Goal: Task Accomplishment & Management: Use online tool/utility

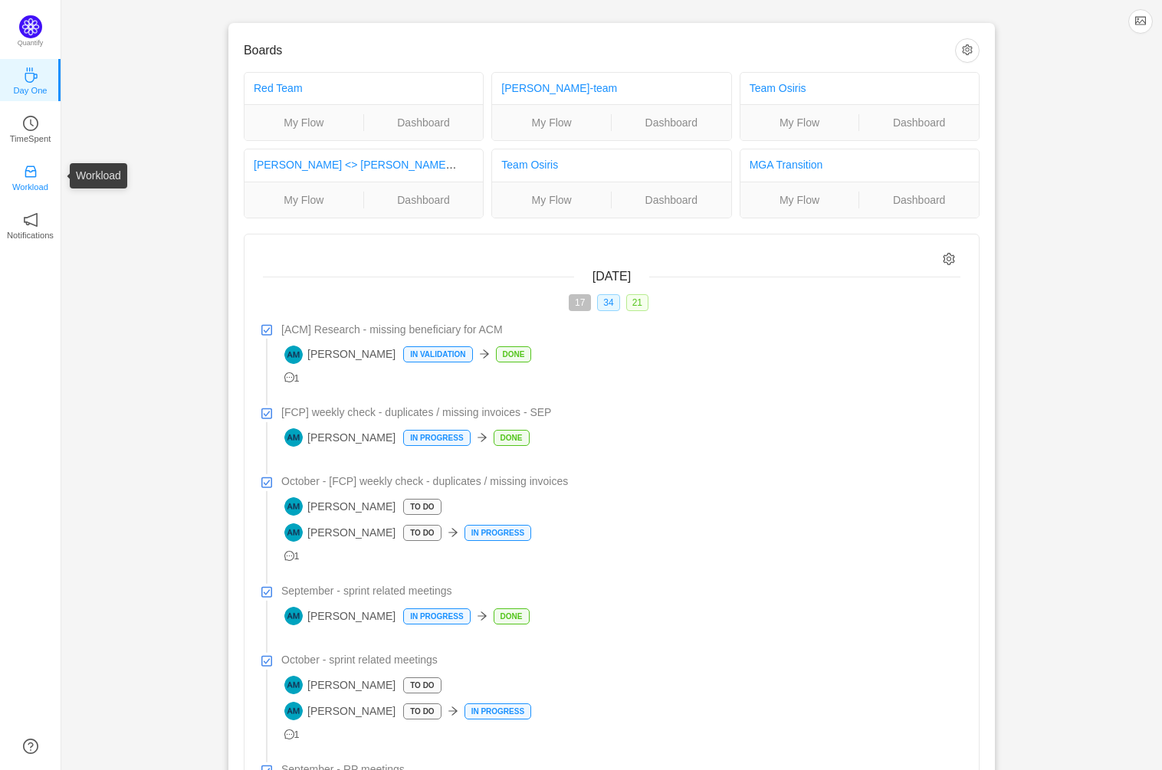
click at [35, 167] on icon "icon: inbox" at bounding box center [30, 171] width 15 height 15
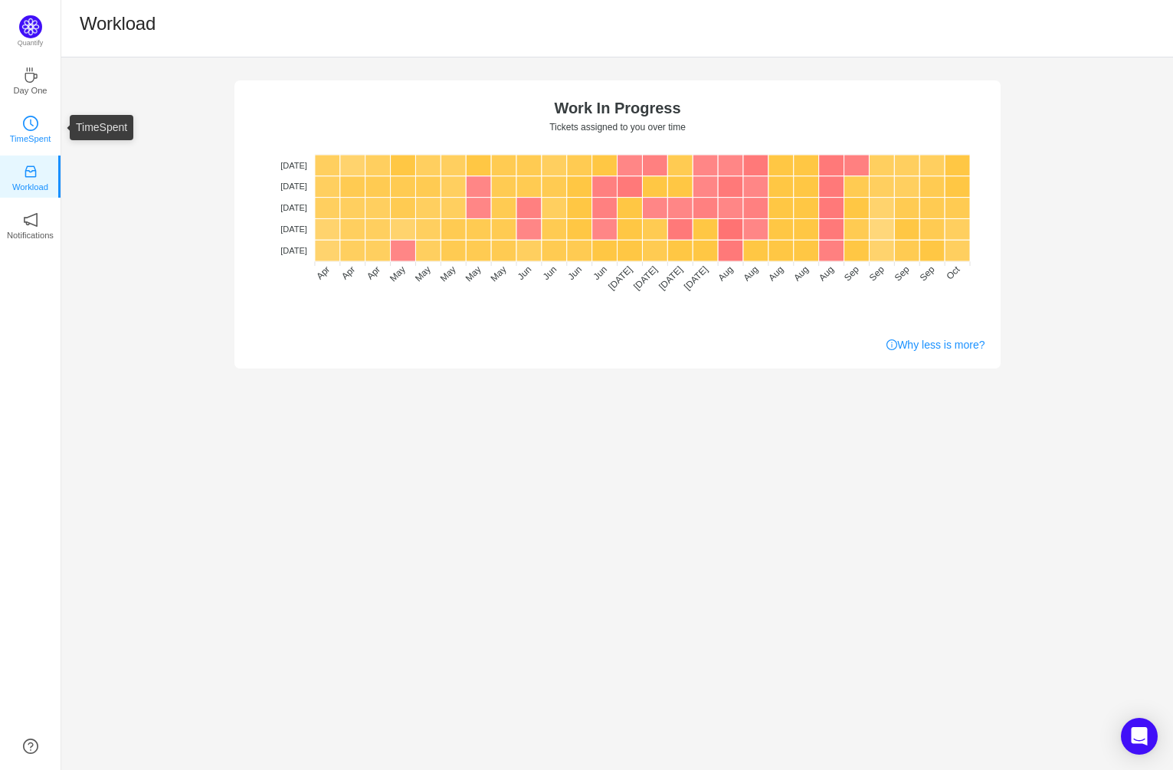
click at [31, 120] on icon "icon: clock-circle" at bounding box center [30, 123] width 15 height 15
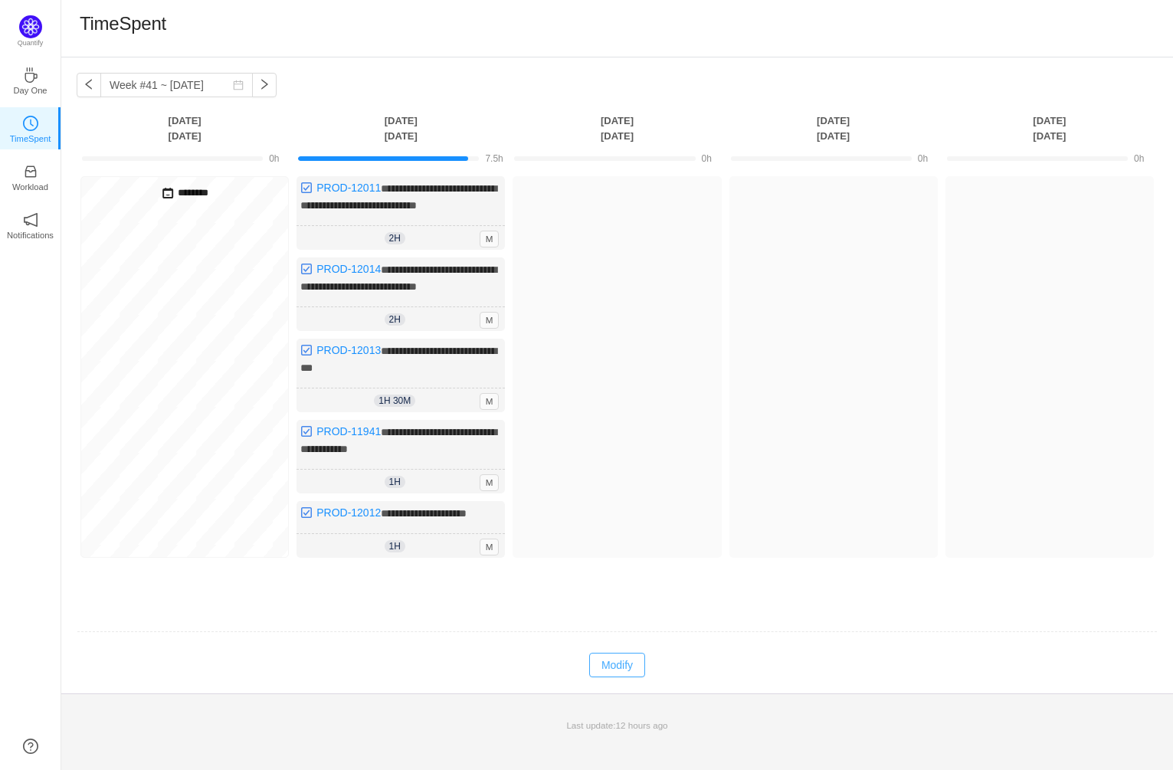
click at [619, 677] on button "Modify" at bounding box center [617, 665] width 56 height 25
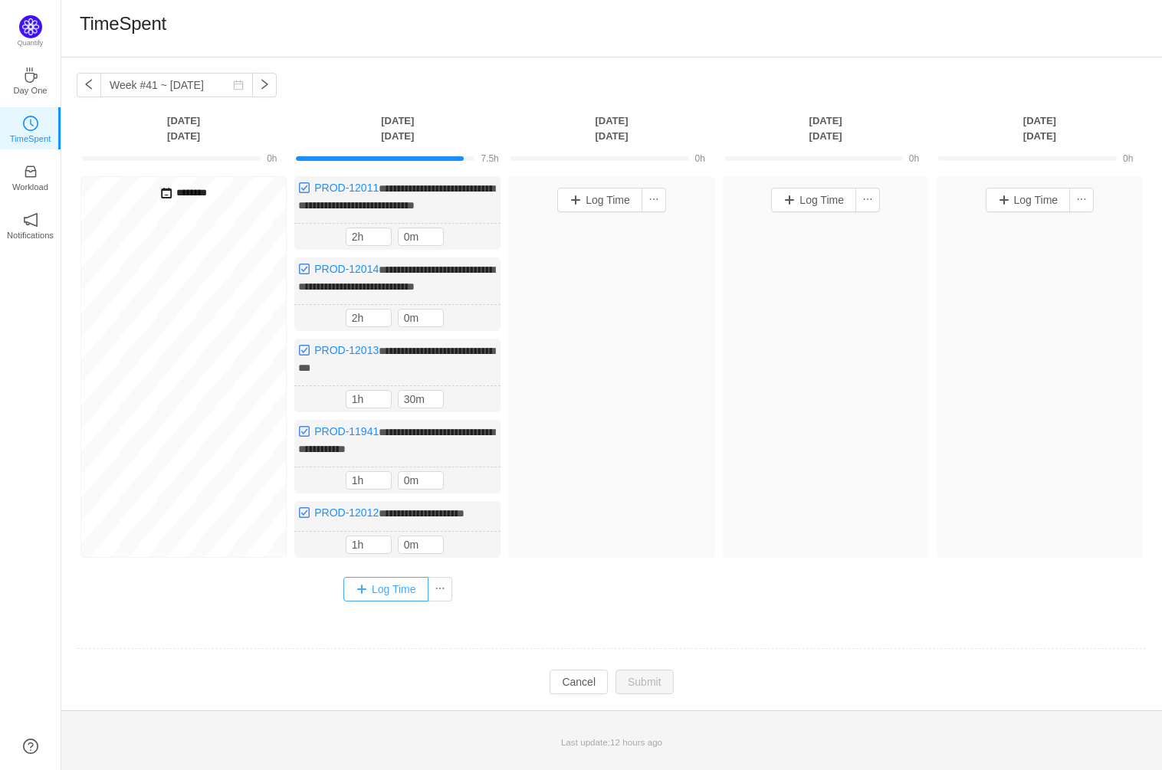
click at [401, 602] on button "Log Time" at bounding box center [385, 589] width 85 height 25
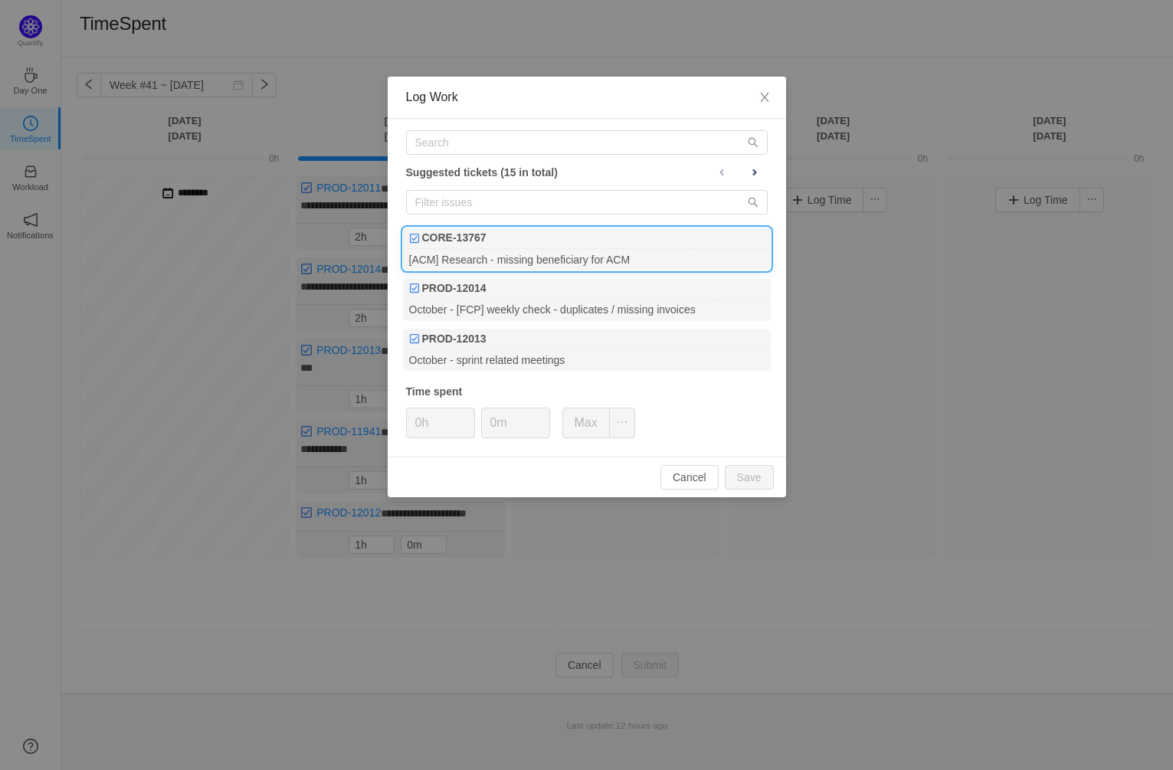
click at [599, 246] on div "CORE-13767" at bounding box center [587, 238] width 368 height 21
click at [542, 417] on icon "icon: up" at bounding box center [541, 418] width 5 height 3
click at [759, 476] on button "Save" at bounding box center [749, 477] width 49 height 25
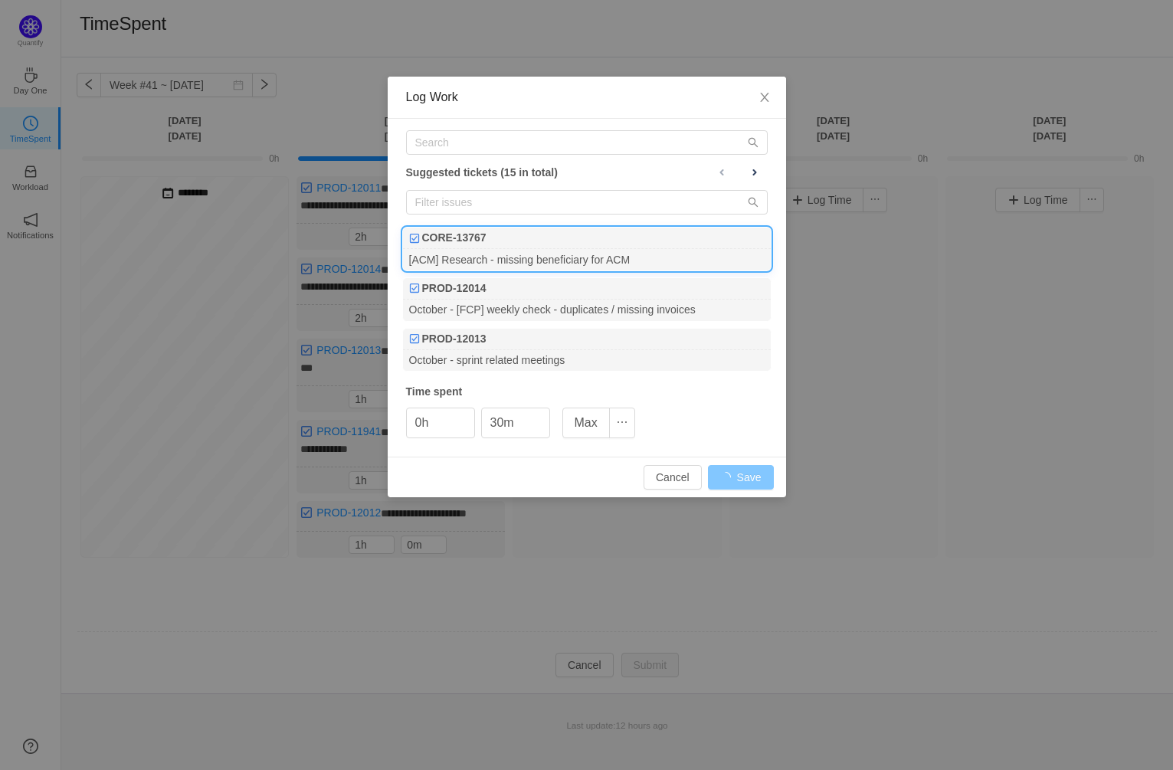
type input "0m"
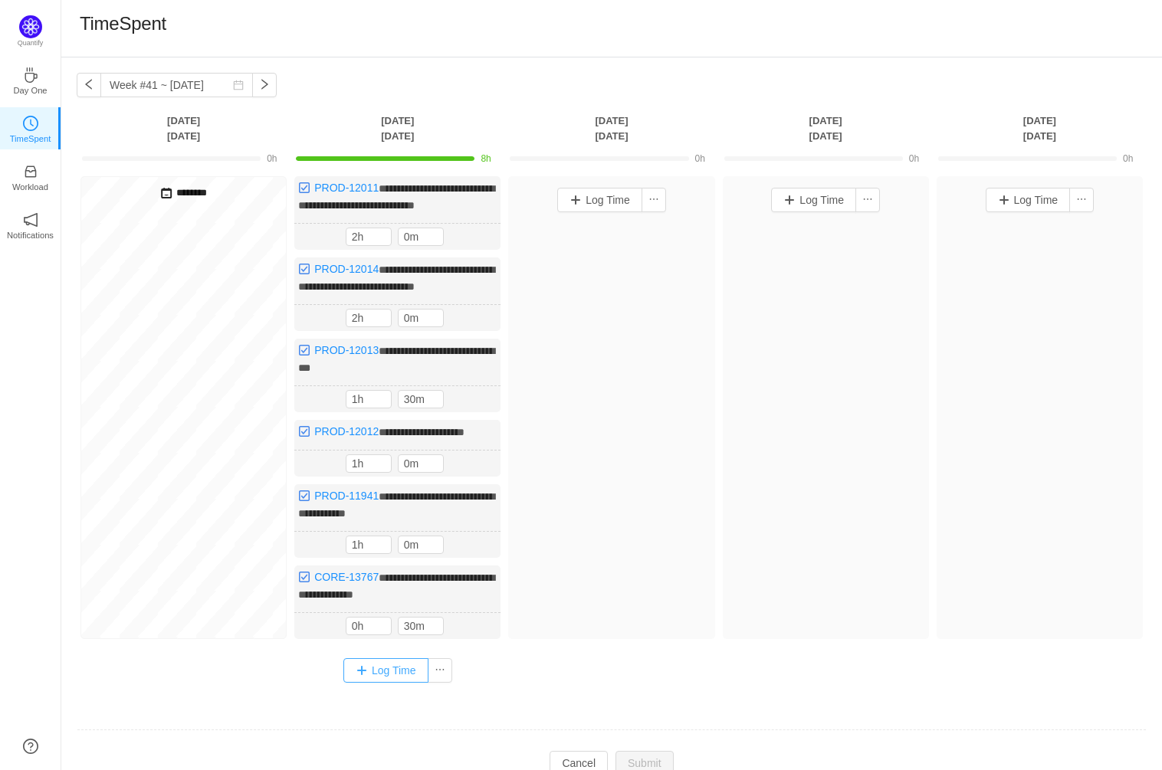
click at [402, 683] on button "Log Time" at bounding box center [385, 670] width 85 height 25
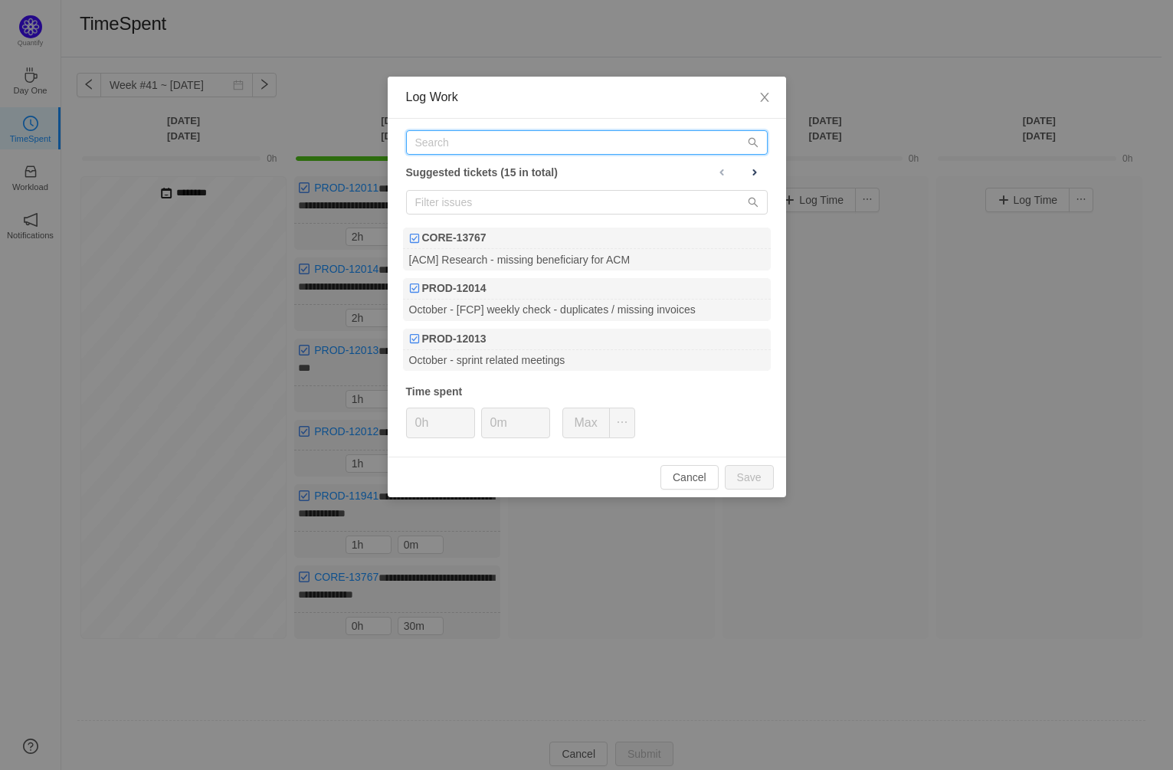
click at [497, 143] on input "text" at bounding box center [587, 142] width 362 height 25
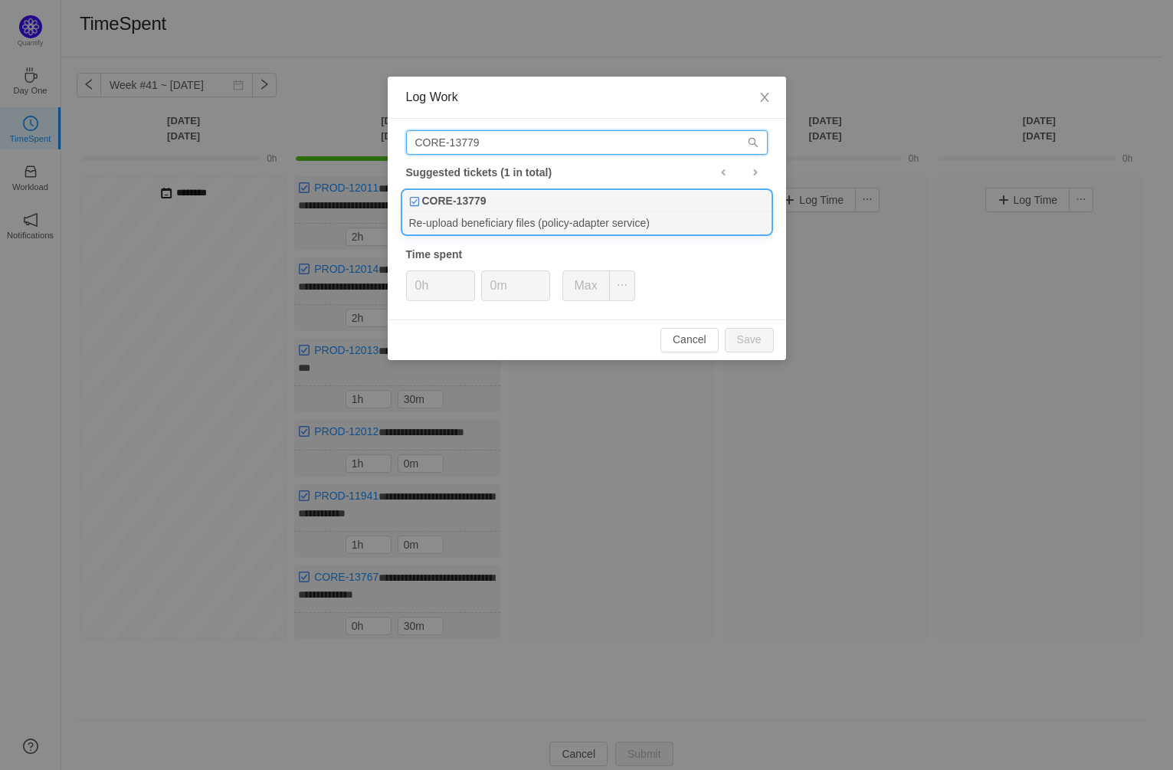
type input "CORE-13779"
click at [572, 211] on div "CORE-13779" at bounding box center [587, 201] width 368 height 21
click at [743, 339] on button "Save" at bounding box center [749, 340] width 49 height 25
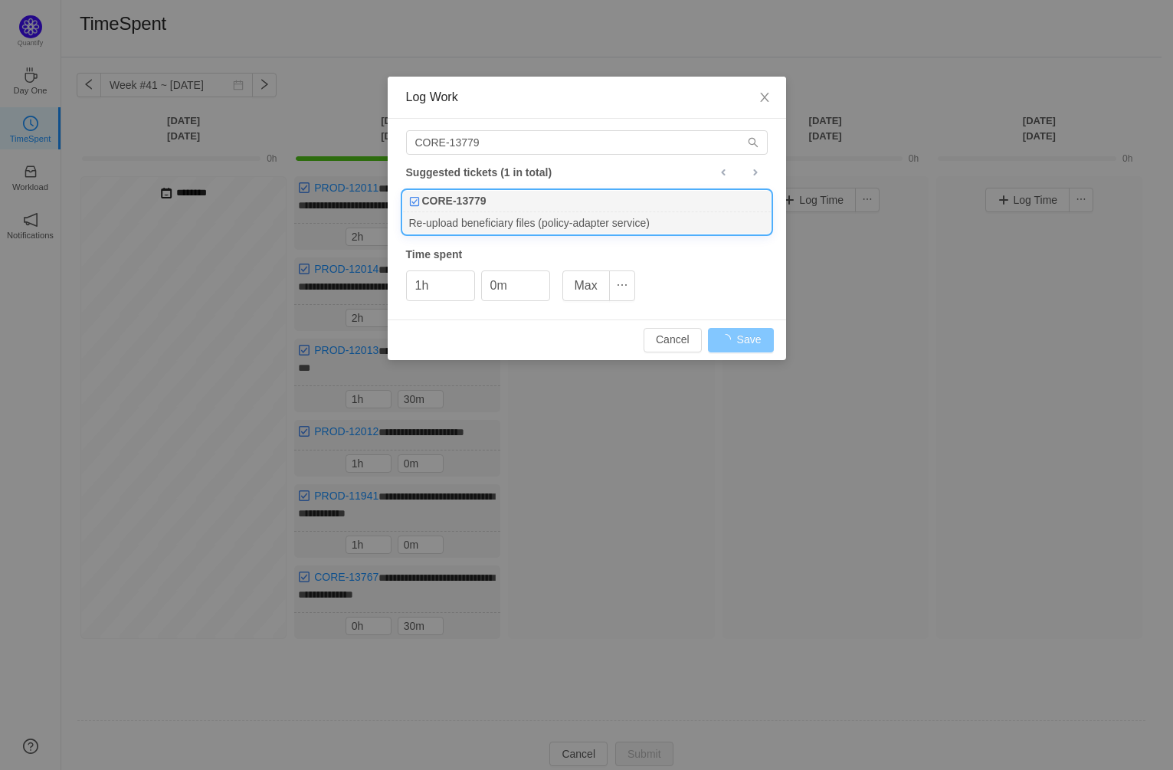
type input "0h"
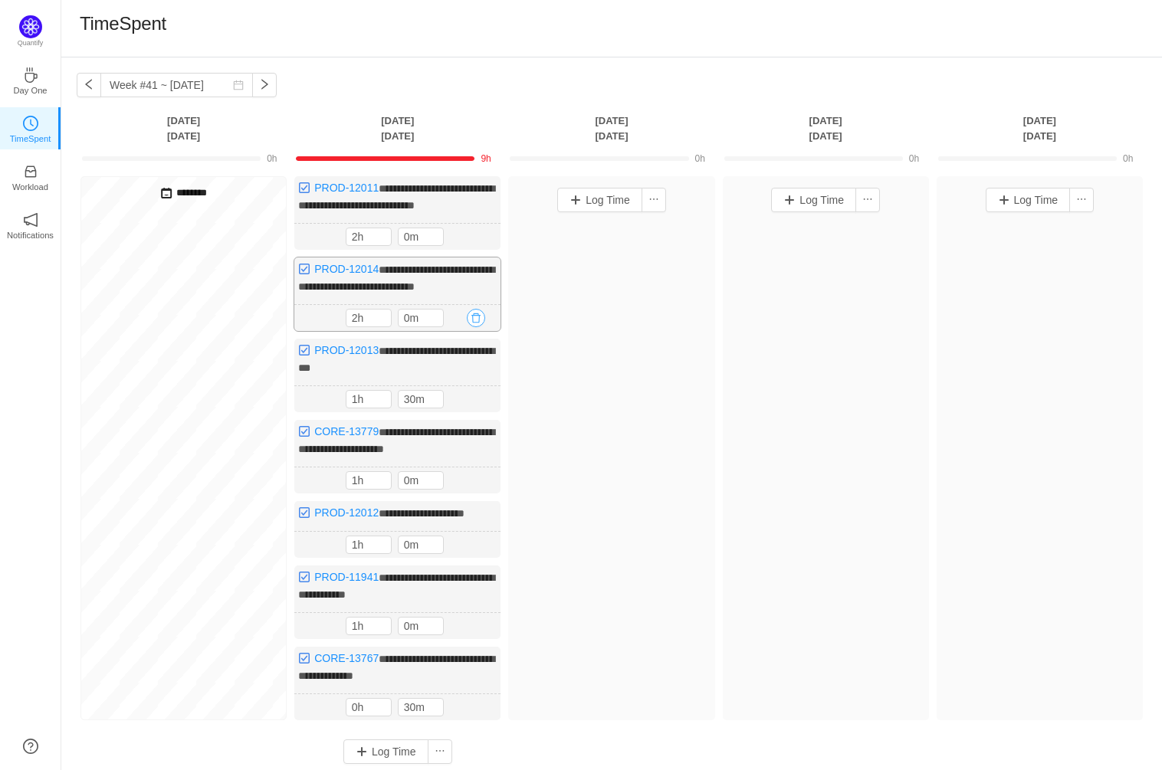
click at [477, 327] on button "button" at bounding box center [476, 318] width 18 height 18
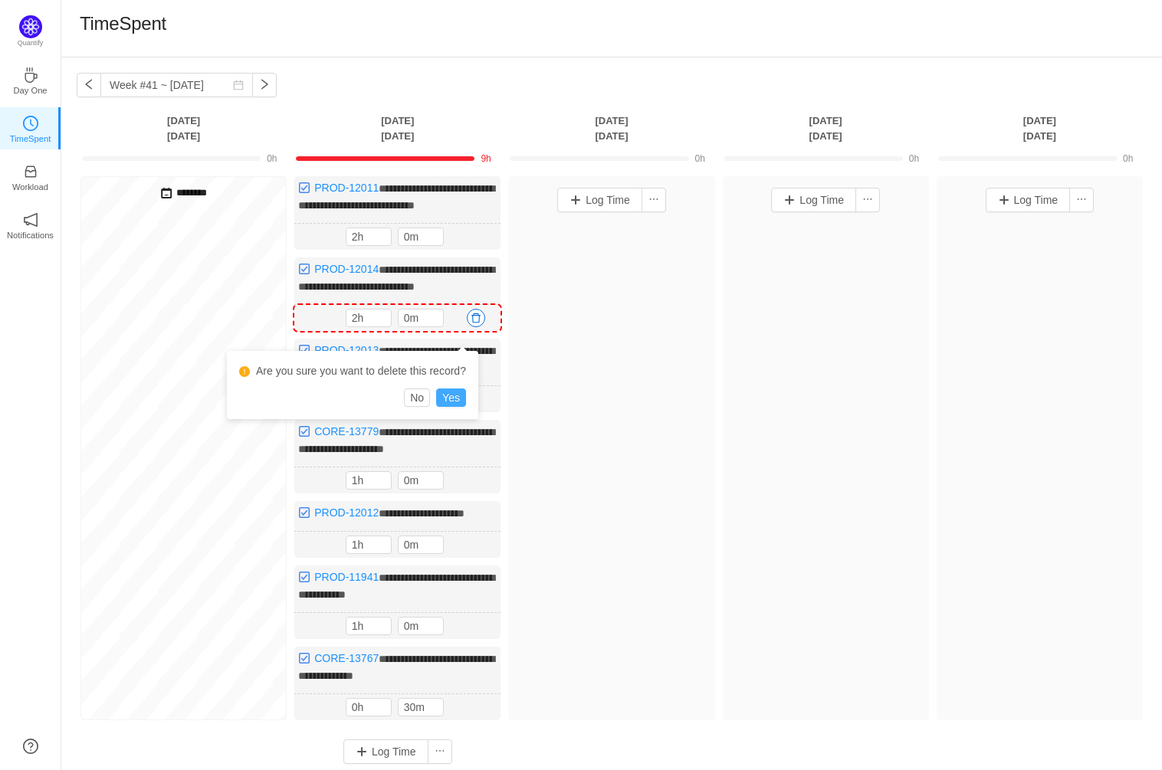
click at [461, 400] on button "Yes" at bounding box center [451, 398] width 30 height 18
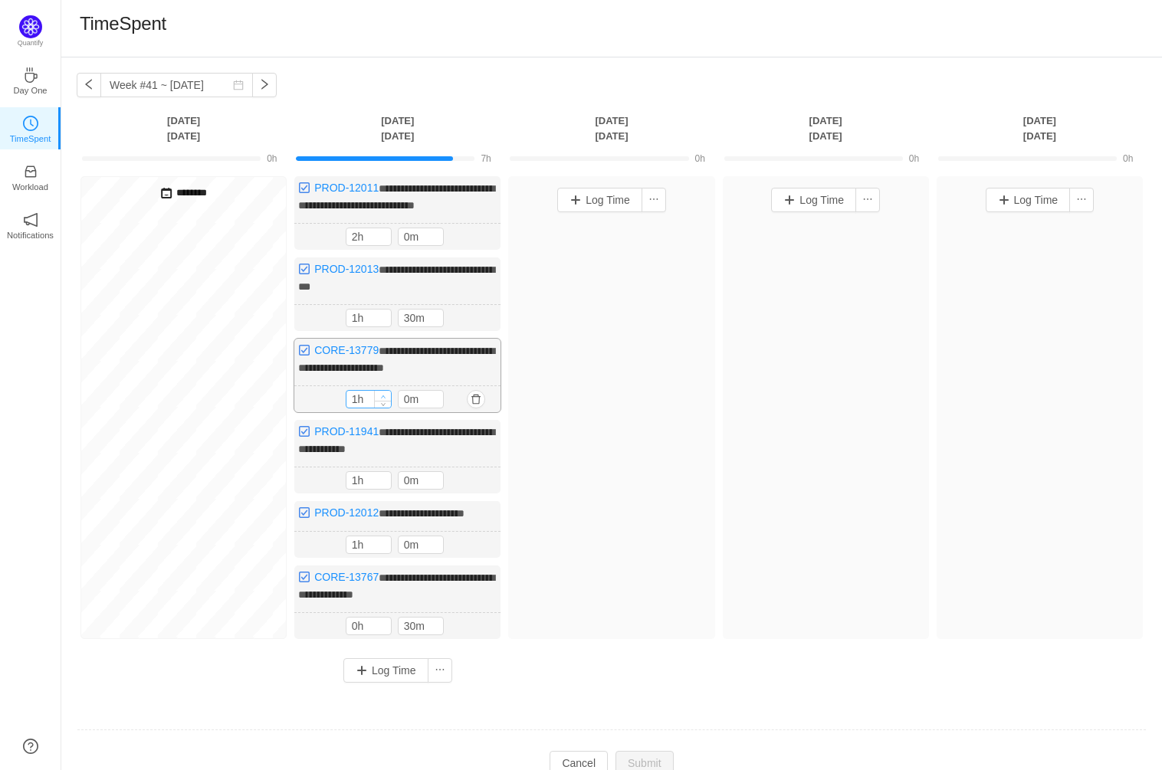
type input "2h"
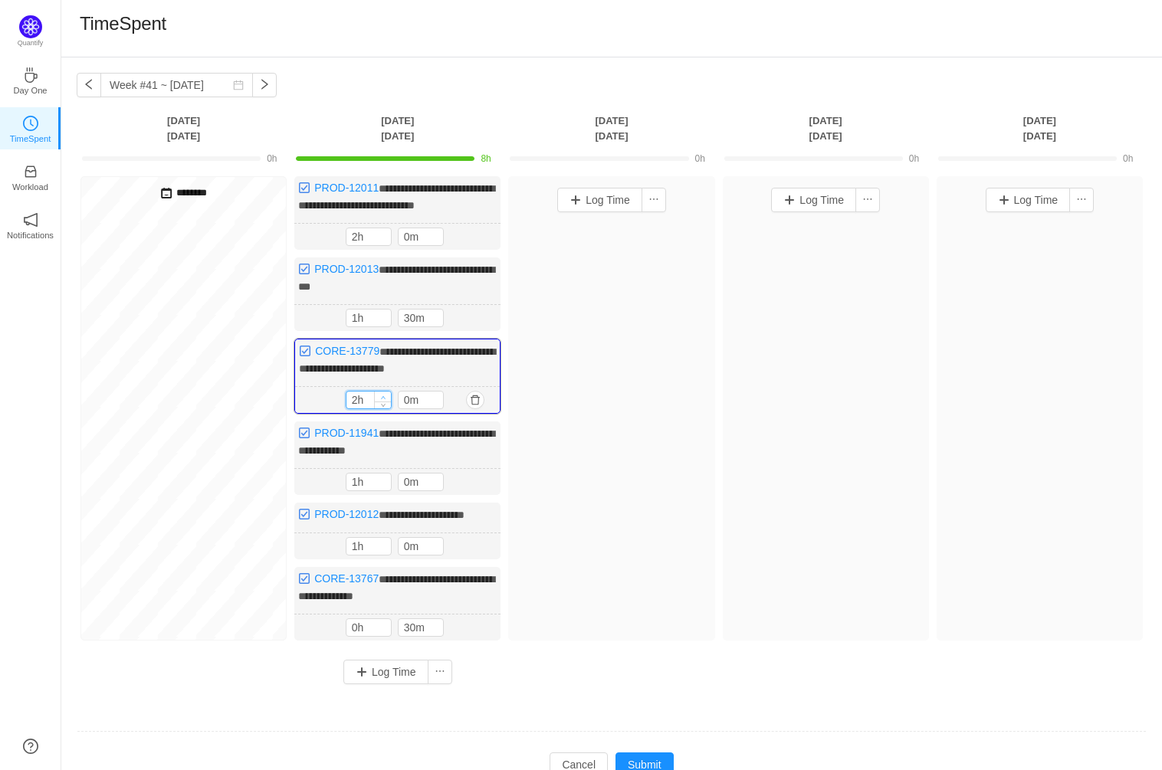
click at [382, 392] on span "Increase Value" at bounding box center [383, 397] width 16 height 10
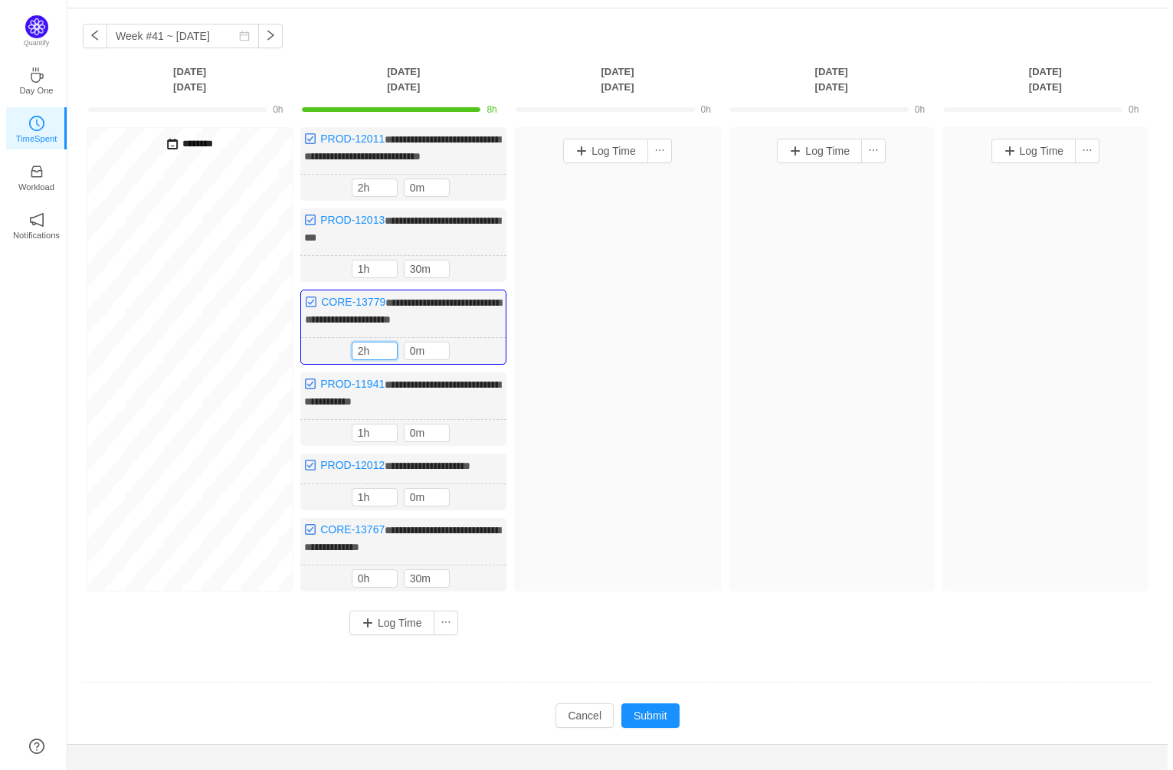
scroll to position [79, 0]
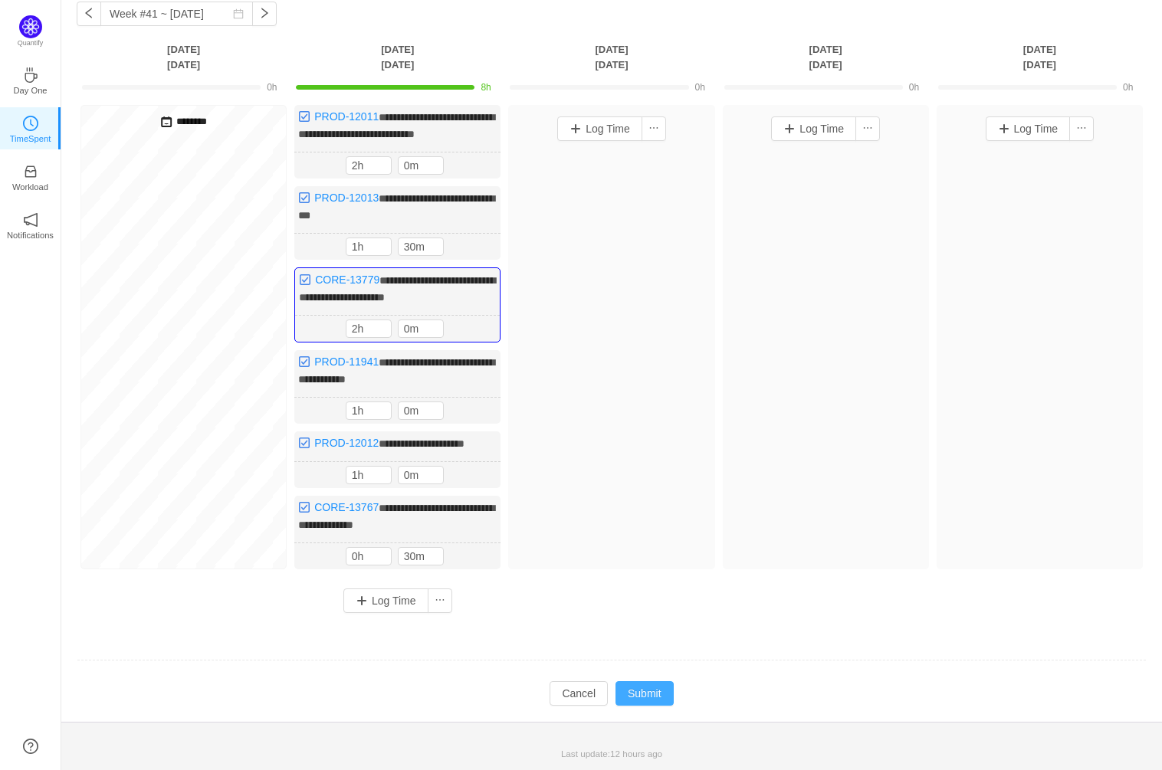
click at [652, 690] on button "Submit" at bounding box center [644, 693] width 58 height 25
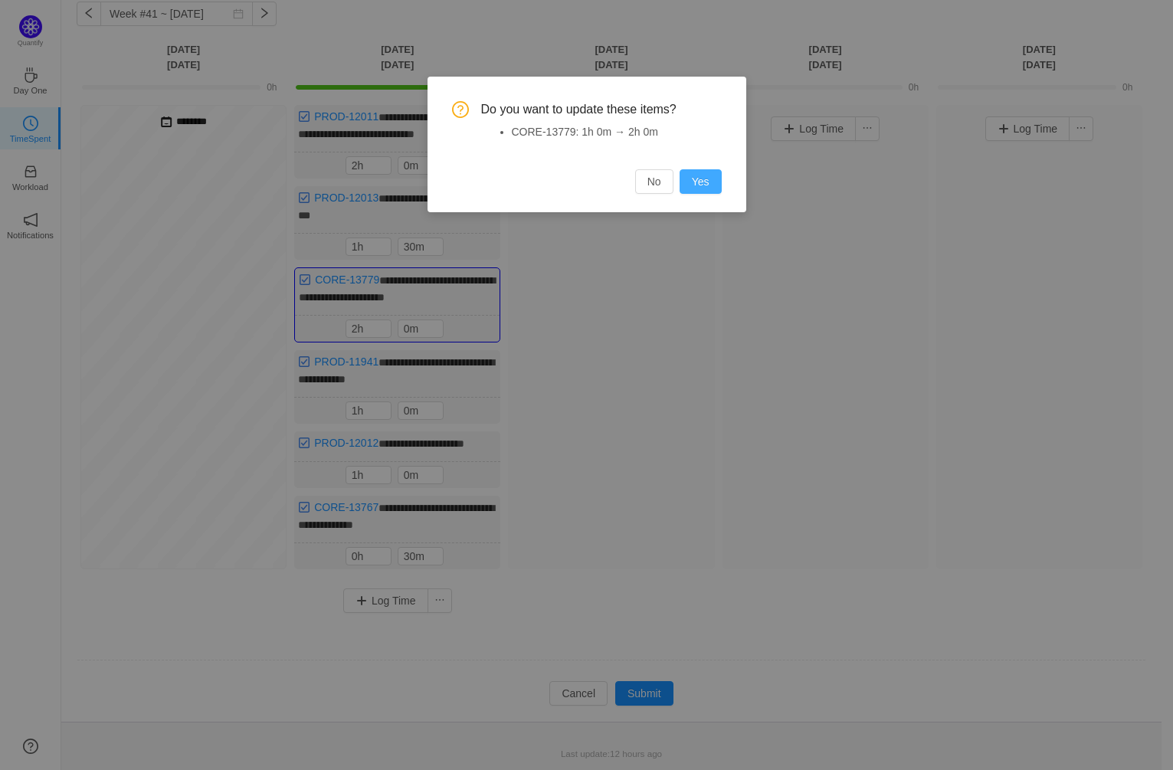
click at [707, 182] on button "Yes" at bounding box center [701, 181] width 42 height 25
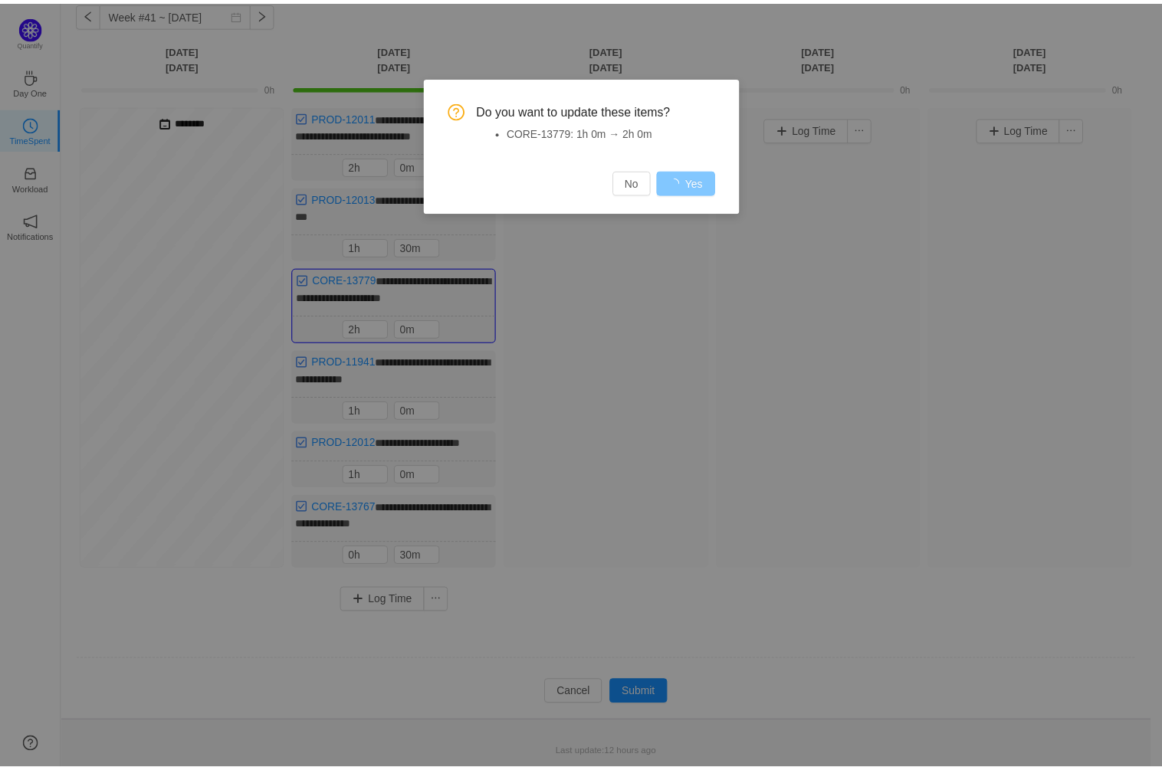
scroll to position [68, 0]
